Goal: Obtain resource: Download file/media

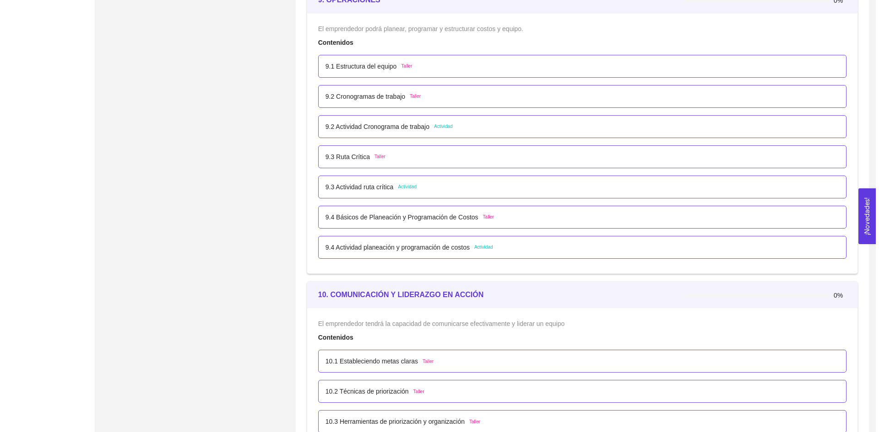
scroll to position [3076, 0]
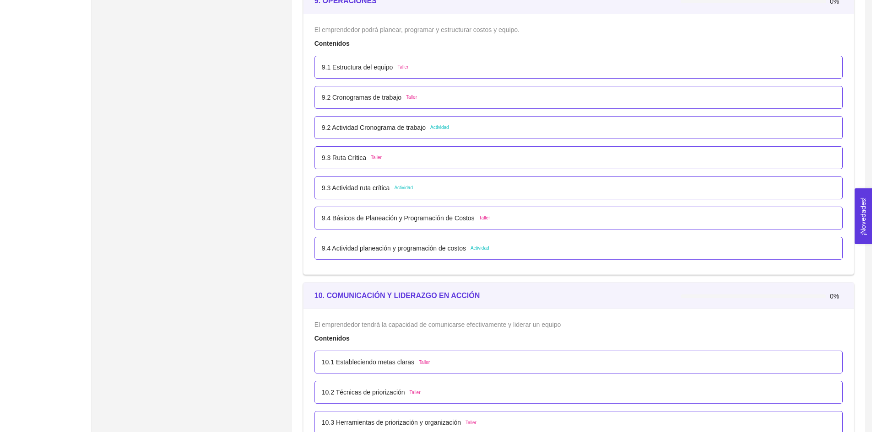
click at [375, 212] on div "9.4 Básicos de Planeación y Programación de Costos Taller" at bounding box center [578, 218] width 528 height 23
click at [377, 228] on div "9.4 Básicos de Planeación y Programación de Costos Taller" at bounding box center [578, 218] width 528 height 23
click at [380, 224] on div "9.4 Básicos de Planeación y Programación de Costos Taller" at bounding box center [578, 218] width 528 height 23
click at [380, 221] on p "9.4 Básicos de Planeación y Programación de Costos" at bounding box center [398, 218] width 153 height 10
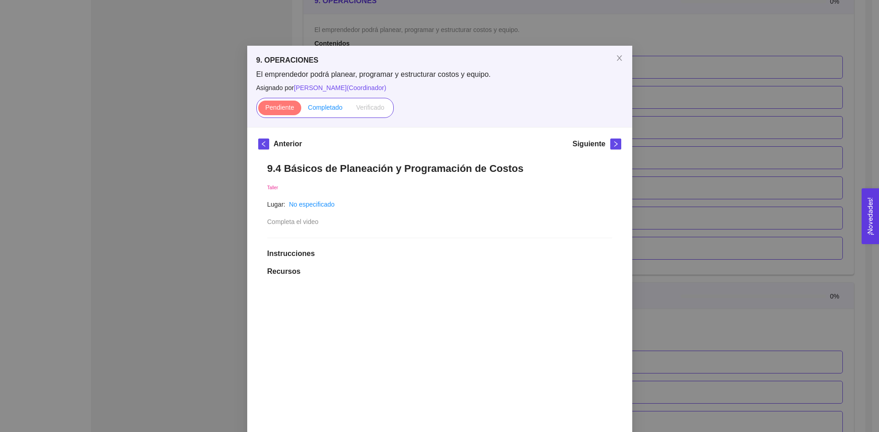
click at [322, 109] on span "Completado" at bounding box center [325, 107] width 35 height 7
click at [301, 110] on input "Completado" at bounding box center [301, 110] width 0 height 0
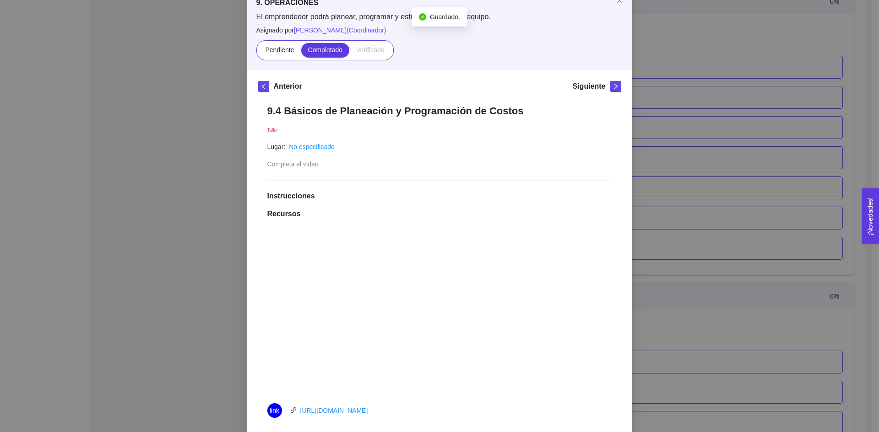
scroll to position [0, 0]
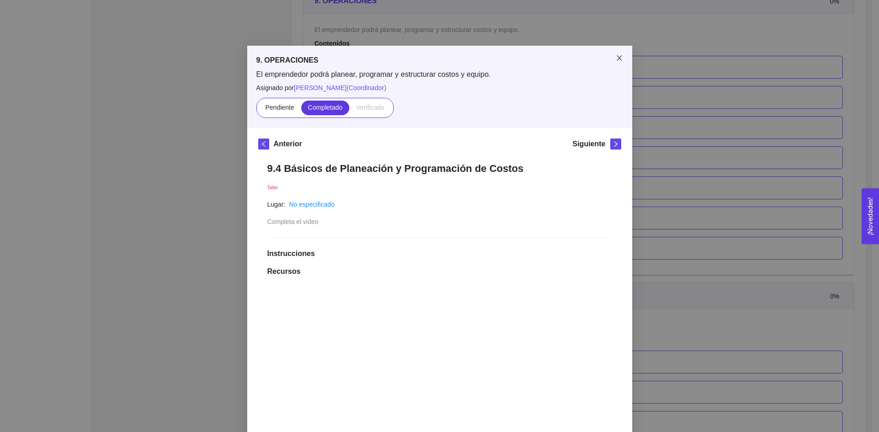
click at [617, 63] on span "Close" at bounding box center [619, 59] width 26 height 26
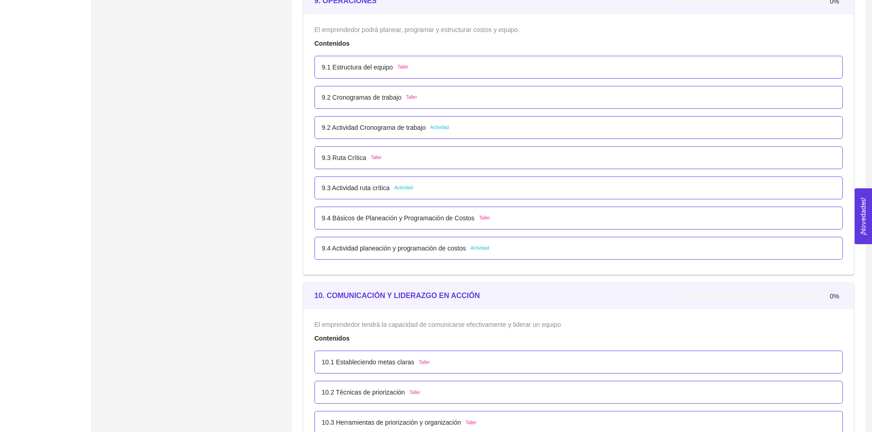
click at [421, 252] on p "9.4 Actividad planeación y programación de costos" at bounding box center [394, 248] width 144 height 10
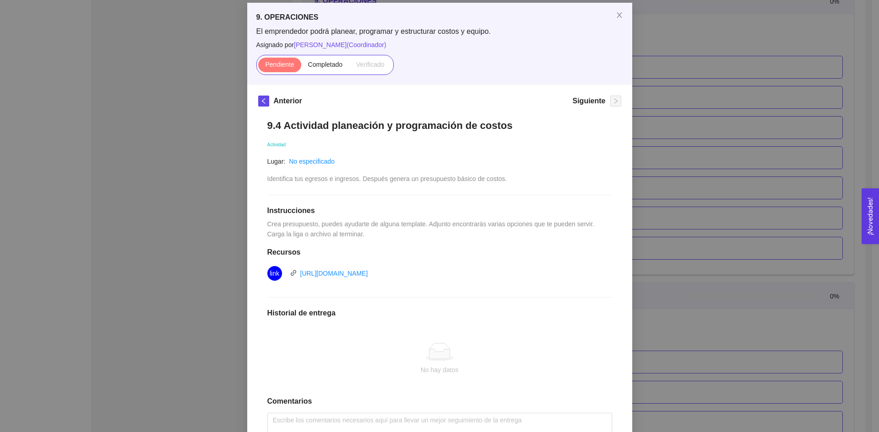
scroll to position [111, 0]
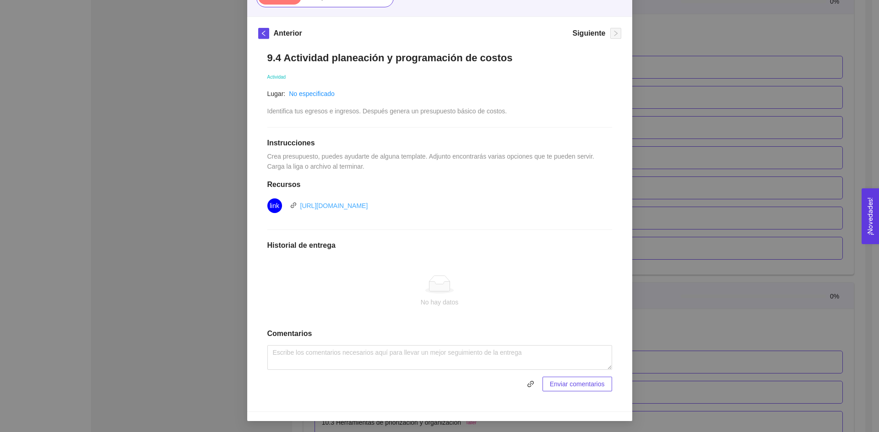
click at [368, 204] on link "[URL][DOMAIN_NAME]" at bounding box center [334, 205] width 68 height 7
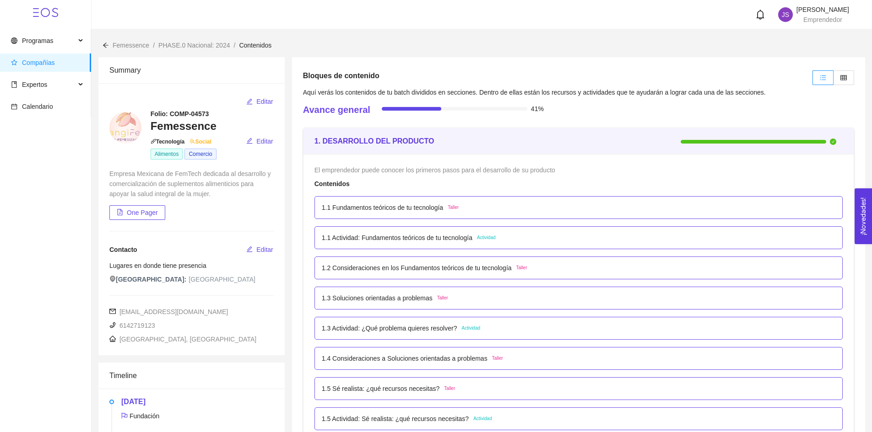
click at [43, 66] on span "Compañías" at bounding box center [38, 62] width 33 height 7
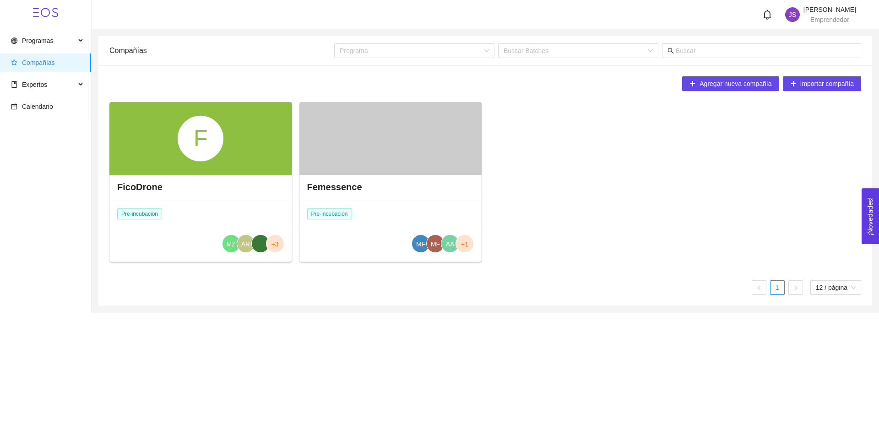
click at [237, 146] on div "F" at bounding box center [200, 138] width 183 height 73
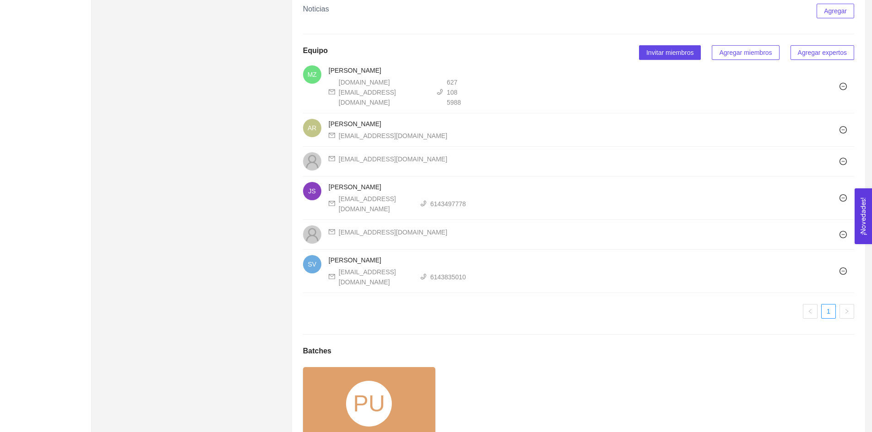
scroll to position [549, 0]
click at [367, 380] on div "PU" at bounding box center [369, 403] width 46 height 46
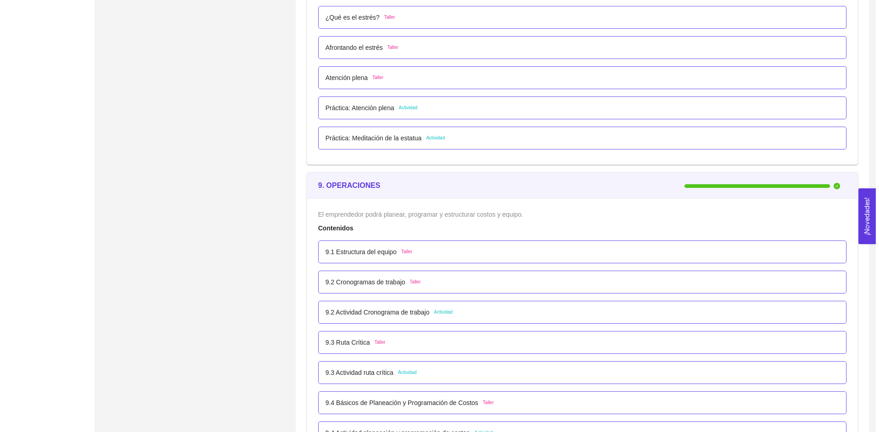
scroll to position [3172, 0]
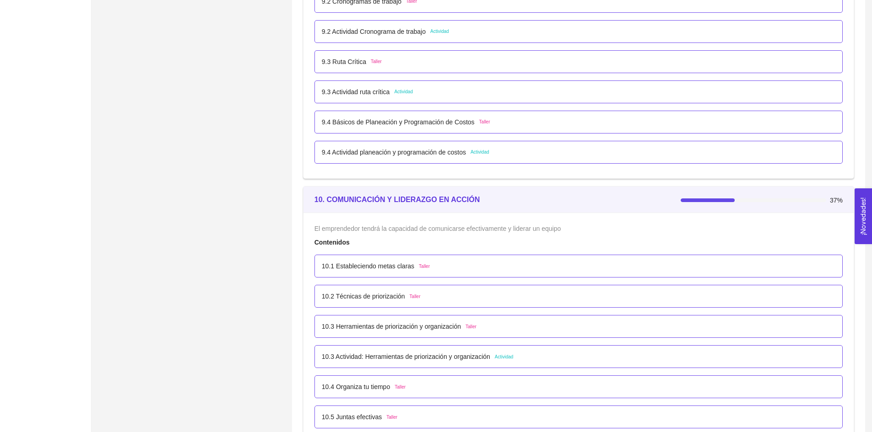
click at [394, 152] on p "9.4 Actividad planeación y programación de costos" at bounding box center [394, 152] width 144 height 10
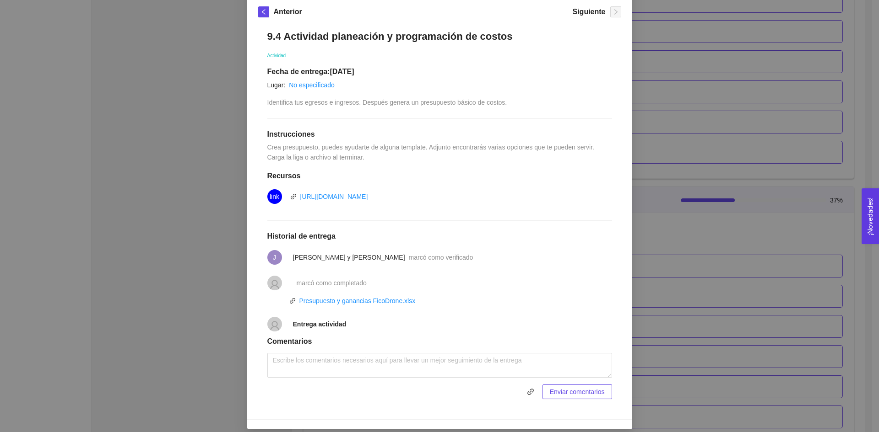
scroll to position [137, 0]
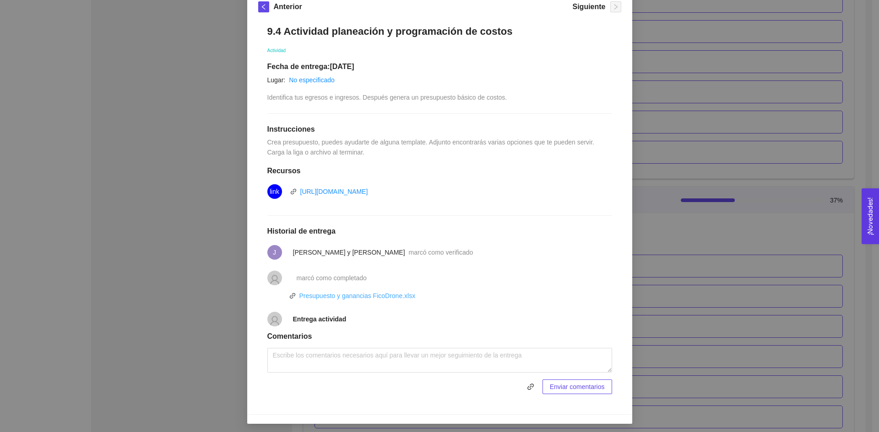
click at [350, 297] on link "Presupuesto y ganancias FicoDrone.xlsx" at bounding box center [357, 295] width 116 height 7
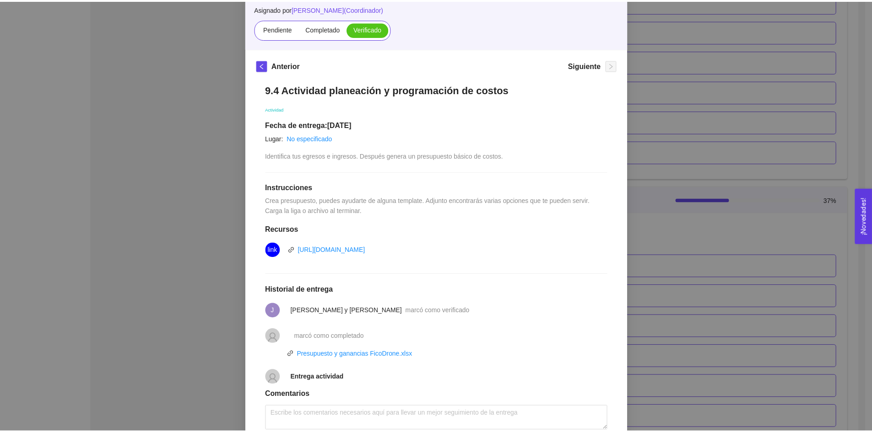
scroll to position [0, 0]
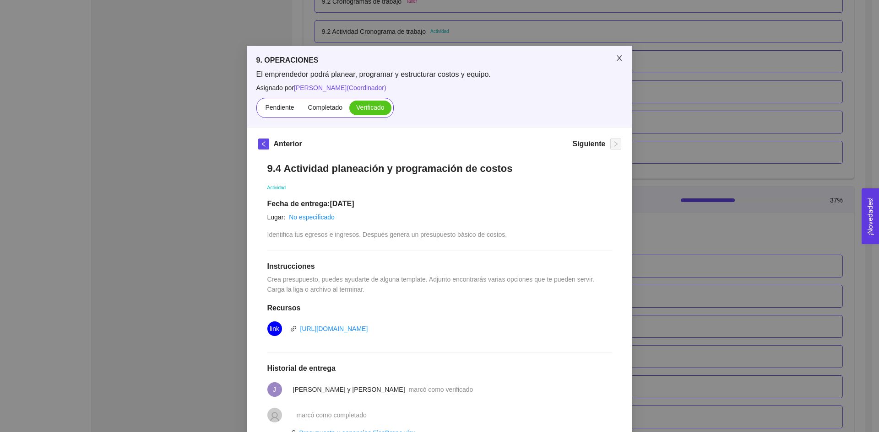
click at [616, 56] on icon "close" at bounding box center [619, 57] width 7 height 7
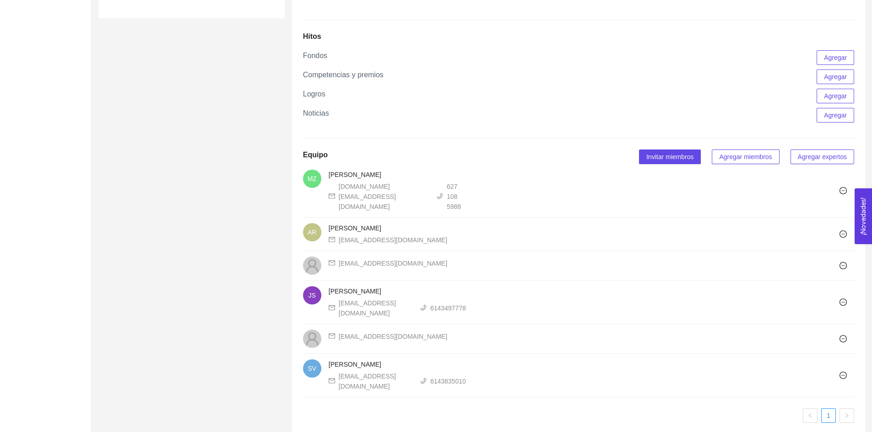
scroll to position [665, 0]
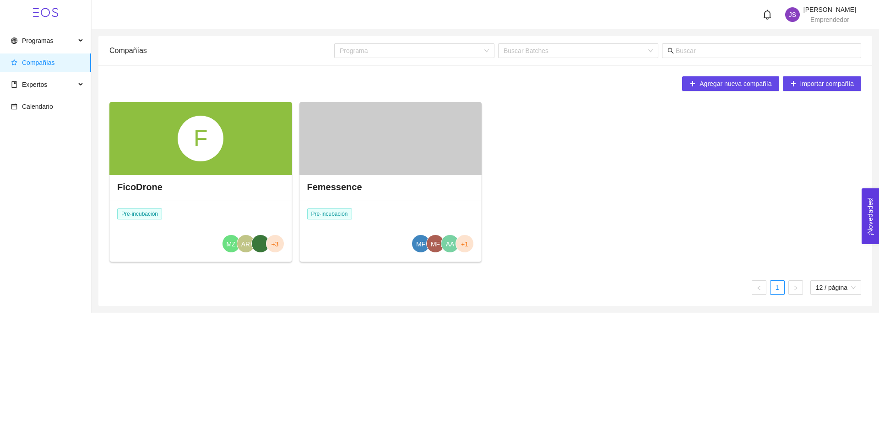
click at [327, 142] on div at bounding box center [390, 138] width 183 height 73
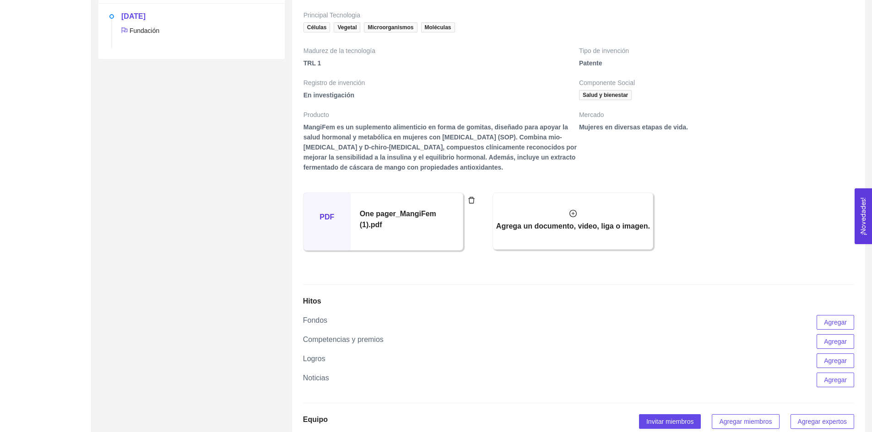
scroll to position [595, 0]
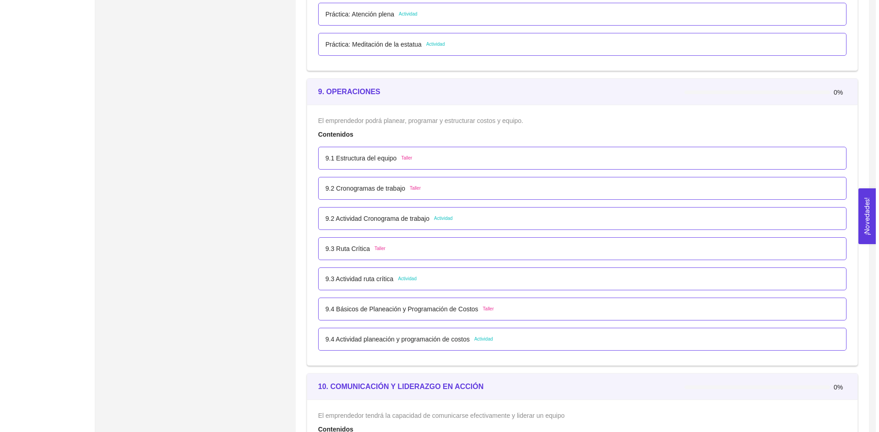
scroll to position [3066, 0]
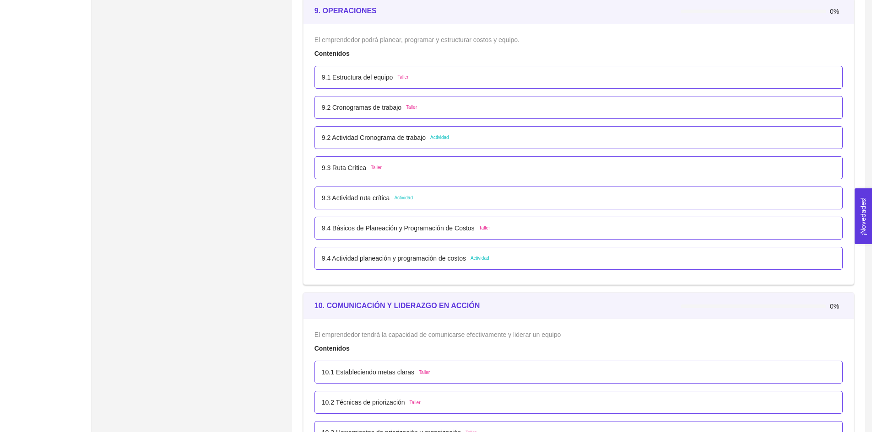
click at [367, 260] on p "9.4 Actividad planeación y programación de costos" at bounding box center [394, 259] width 144 height 10
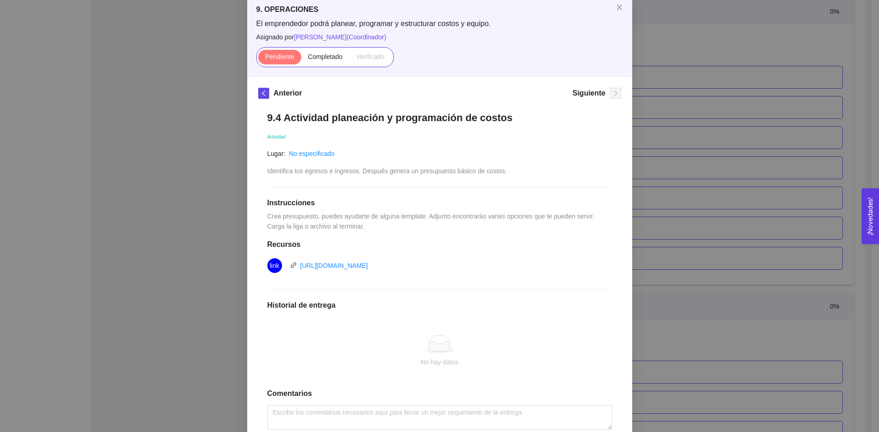
scroll to position [111, 0]
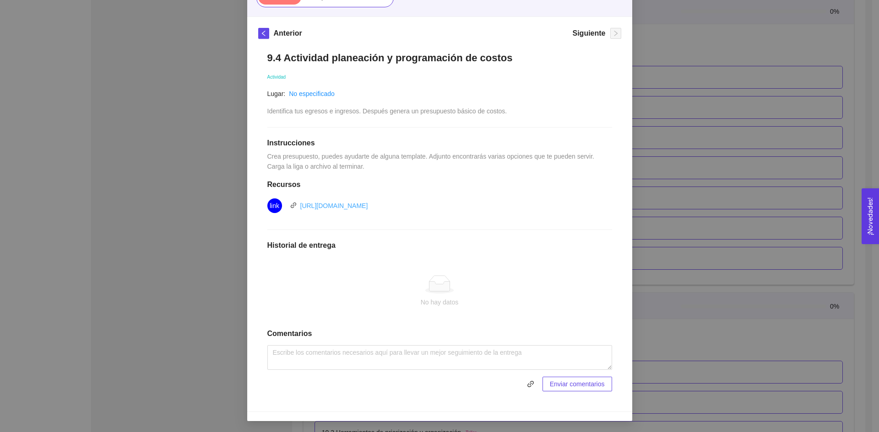
click at [354, 208] on link "[URL][DOMAIN_NAME]" at bounding box center [334, 205] width 68 height 7
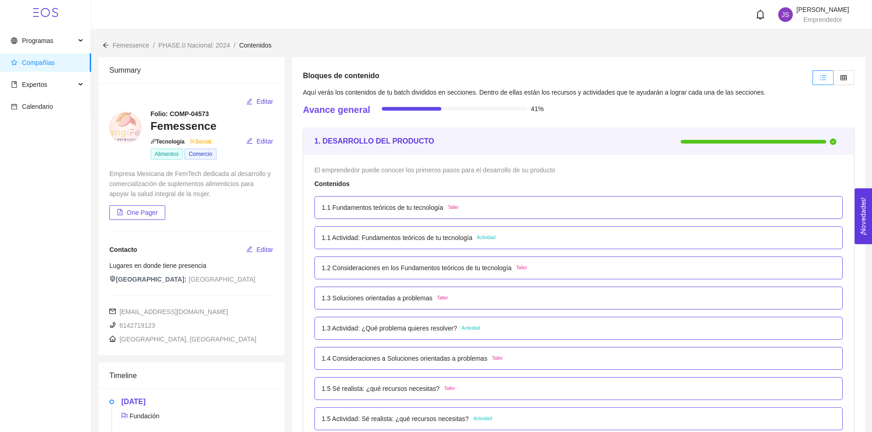
click at [44, 63] on span "Compañías" at bounding box center [38, 62] width 33 height 7
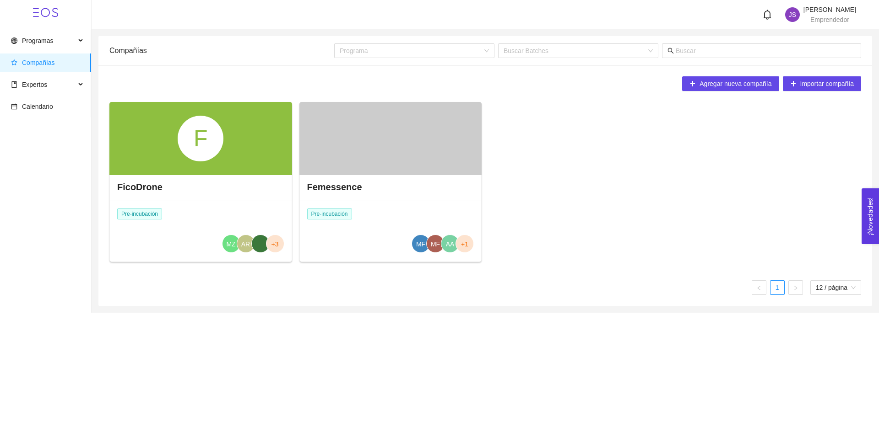
click at [229, 135] on div "F" at bounding box center [200, 138] width 183 height 73
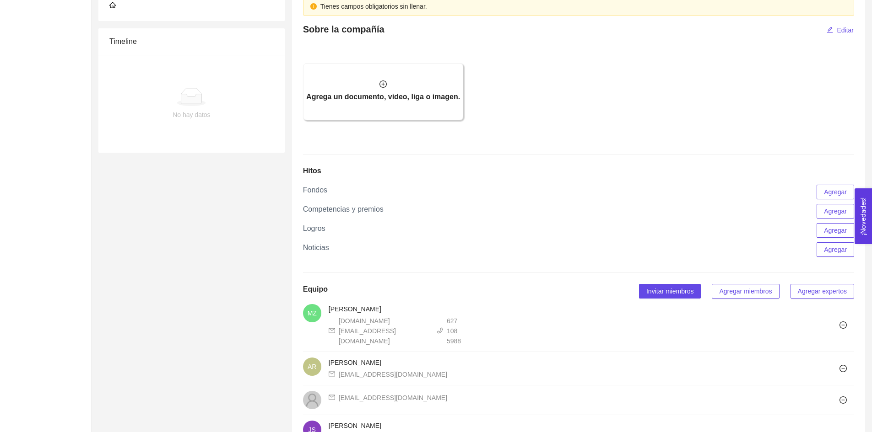
scroll to position [665, 0]
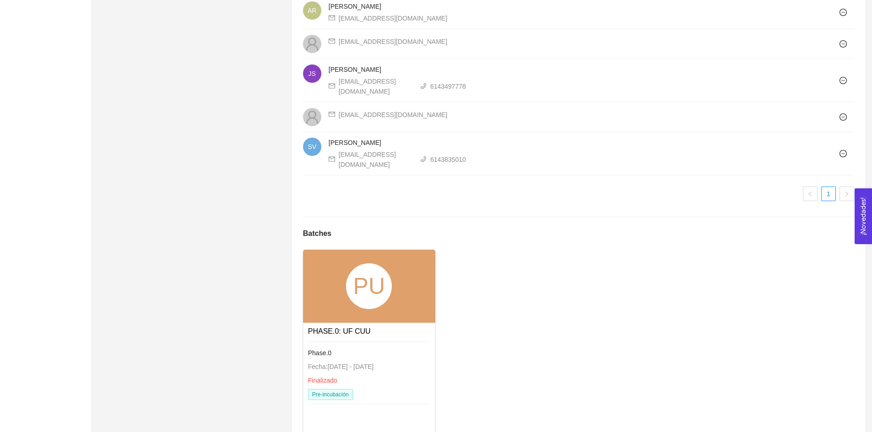
click at [351, 264] on div "PU" at bounding box center [369, 287] width 46 height 46
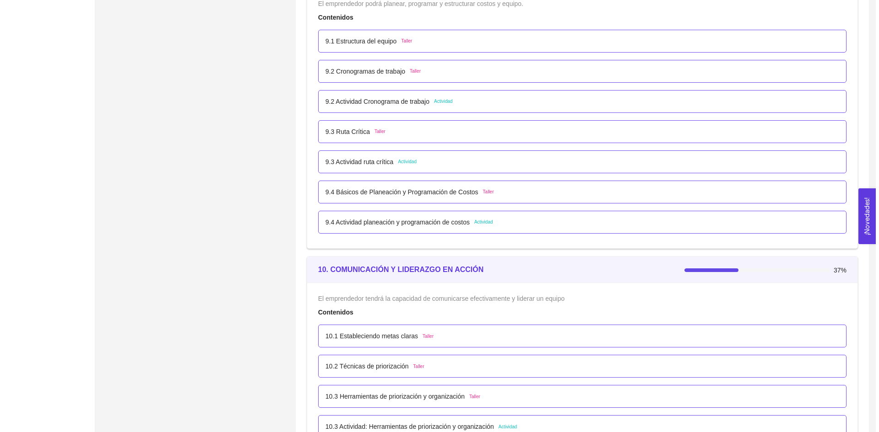
scroll to position [3081, 0]
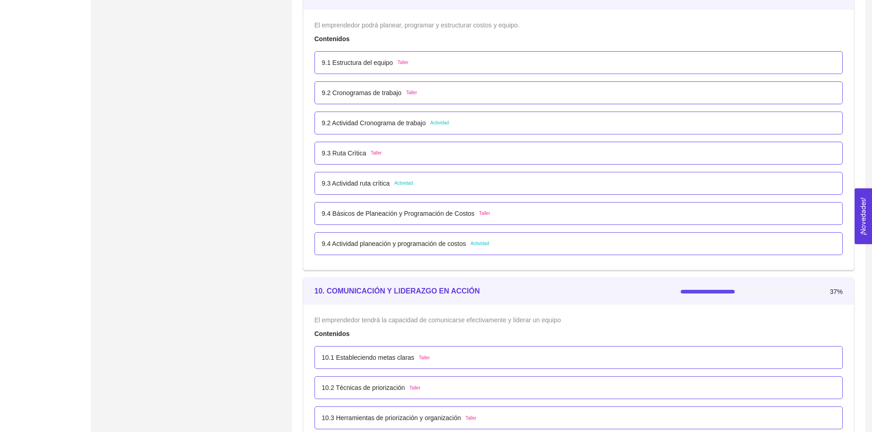
click at [388, 244] on p "9.4 Actividad planeación y programación de costos" at bounding box center [394, 244] width 144 height 10
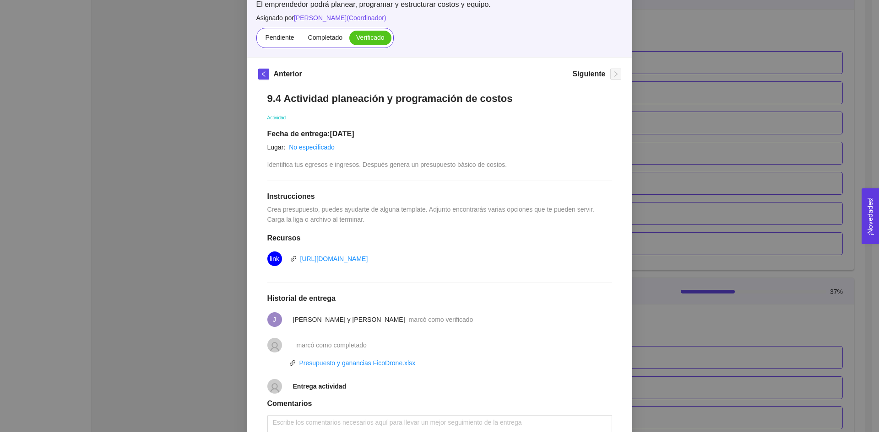
scroll to position [140, 0]
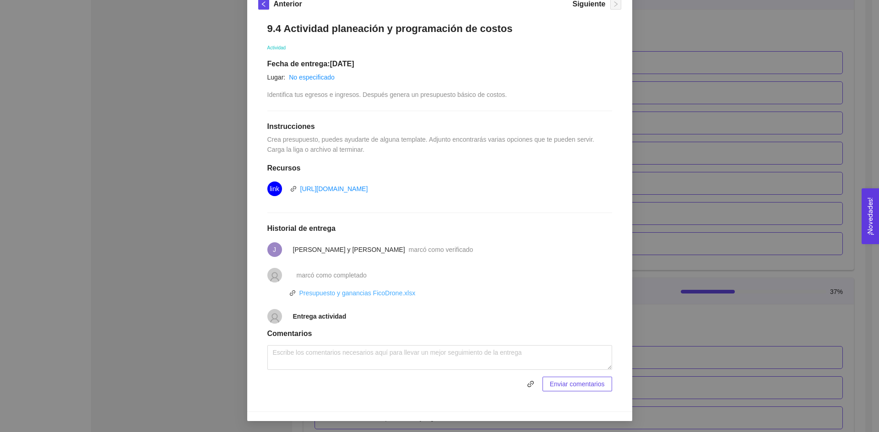
click at [344, 293] on link "Presupuesto y ganancias FicoDrone.xlsx" at bounding box center [357, 293] width 116 height 7
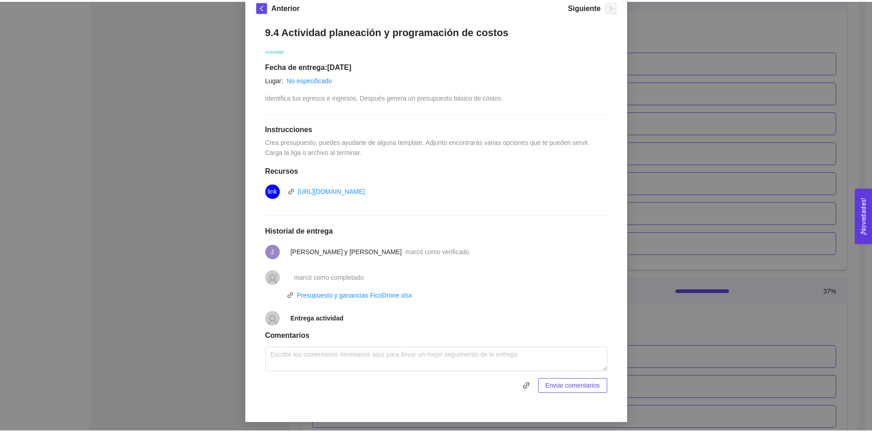
scroll to position [0, 0]
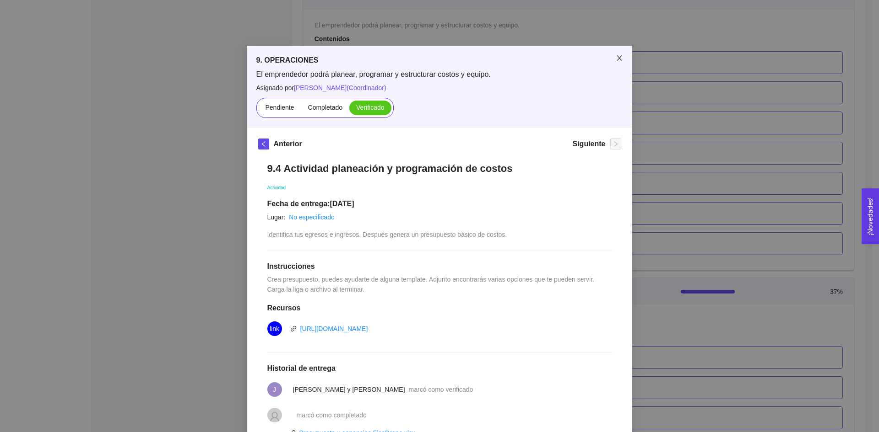
click at [611, 57] on span "Close" at bounding box center [619, 59] width 26 height 26
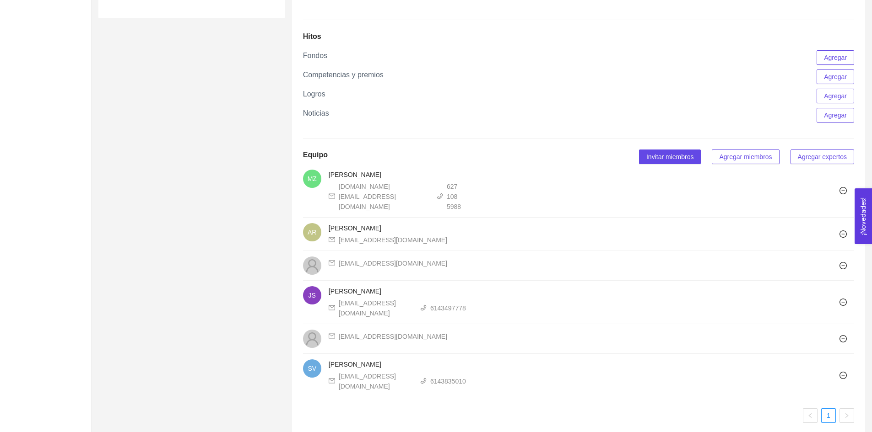
scroll to position [665, 0]
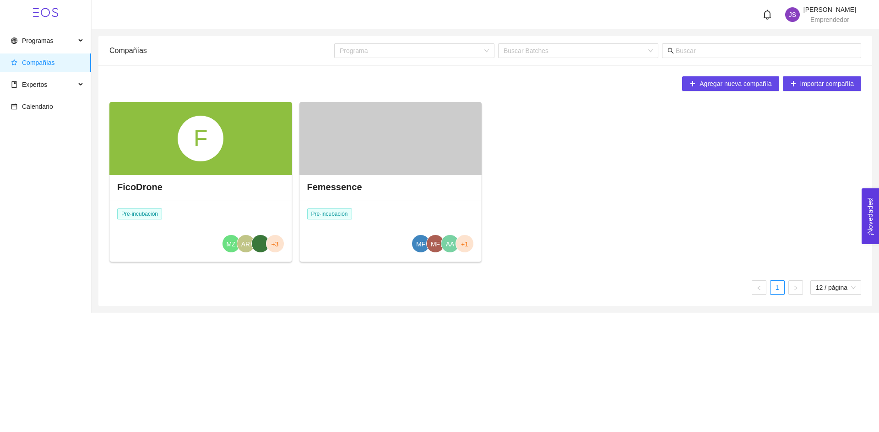
click at [362, 140] on div at bounding box center [390, 138] width 183 height 73
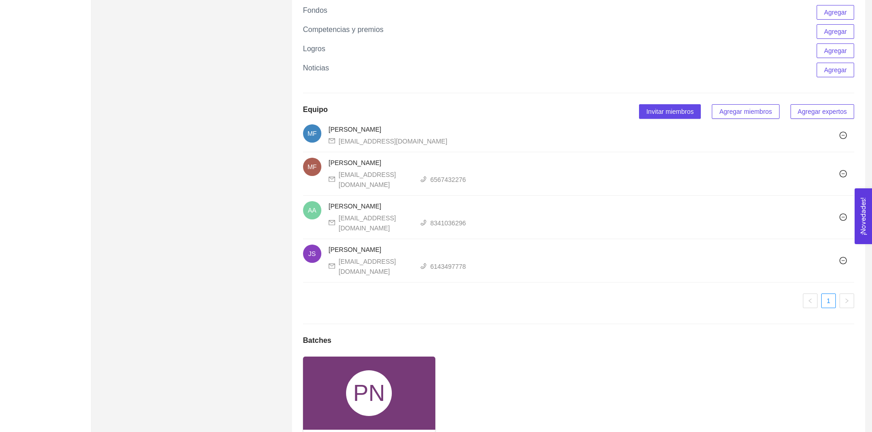
scroll to position [777, 0]
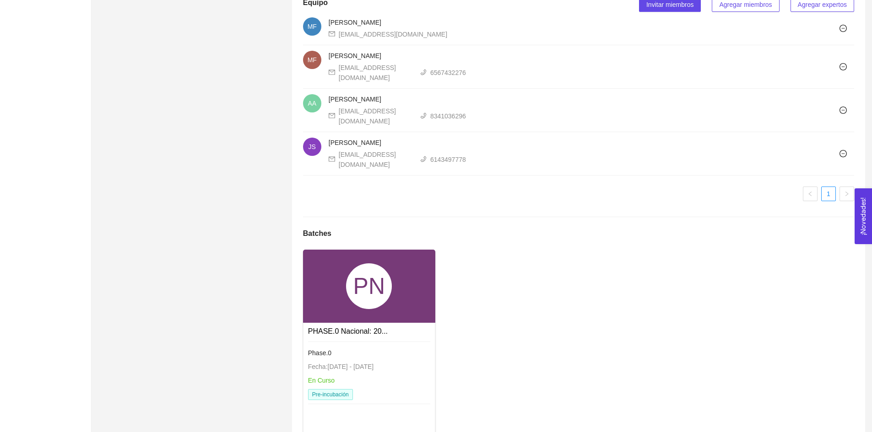
click at [393, 271] on div "PN" at bounding box center [369, 286] width 132 height 73
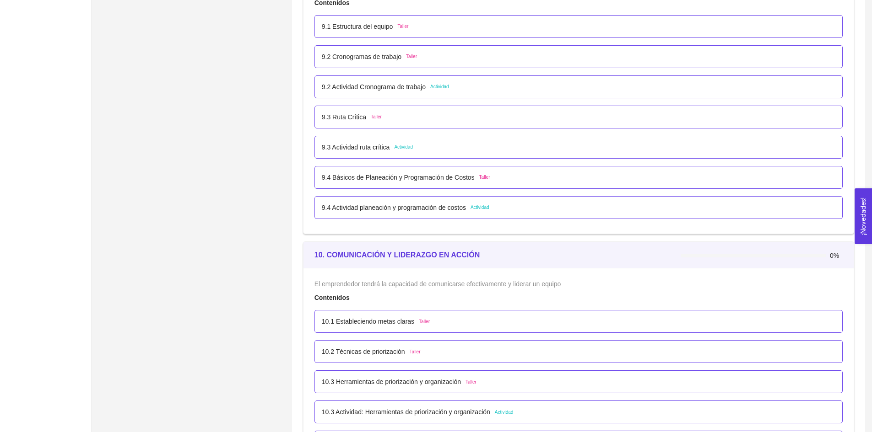
scroll to position [3066, 0]
